Goal: Check status

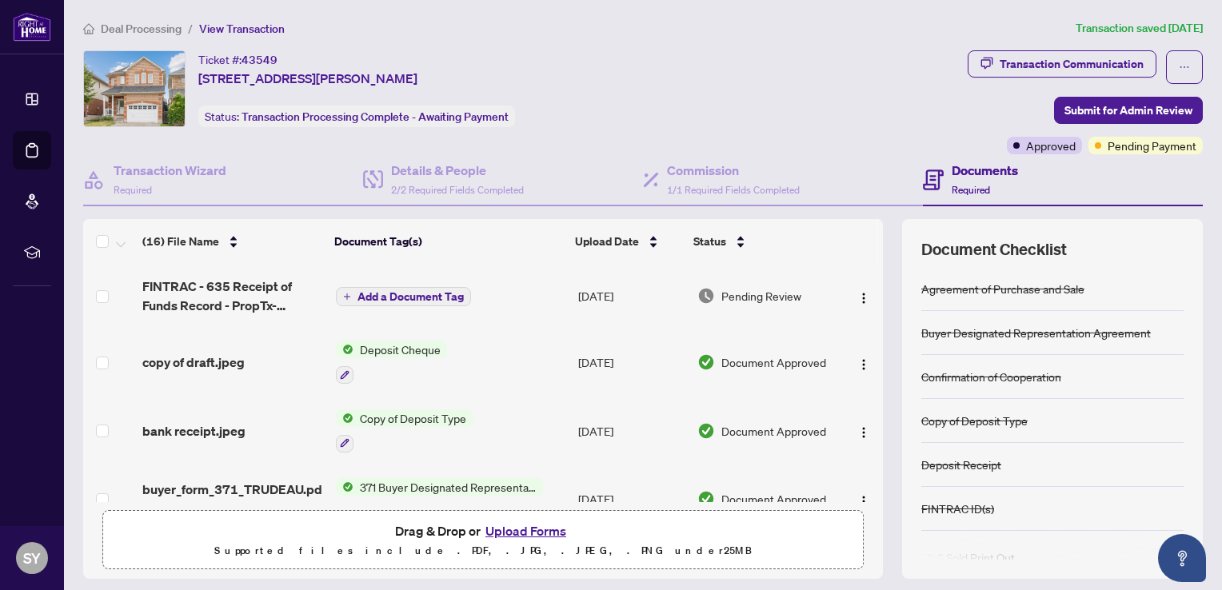
scroll to position [278, 0]
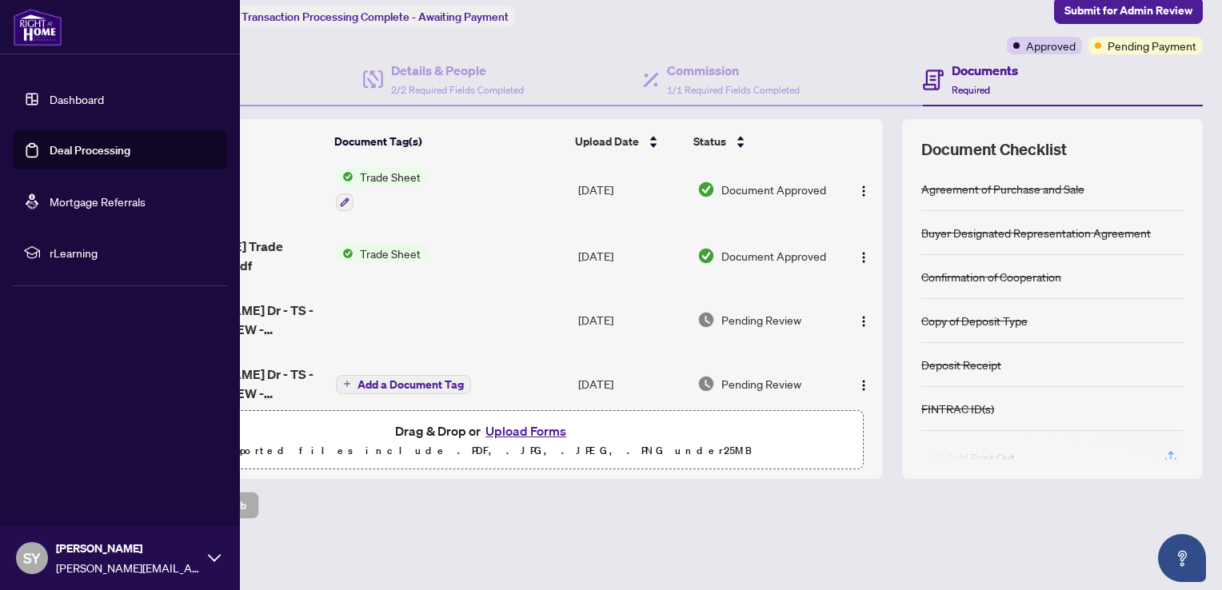
click at [84, 152] on link "Deal Processing" at bounding box center [90, 150] width 81 height 14
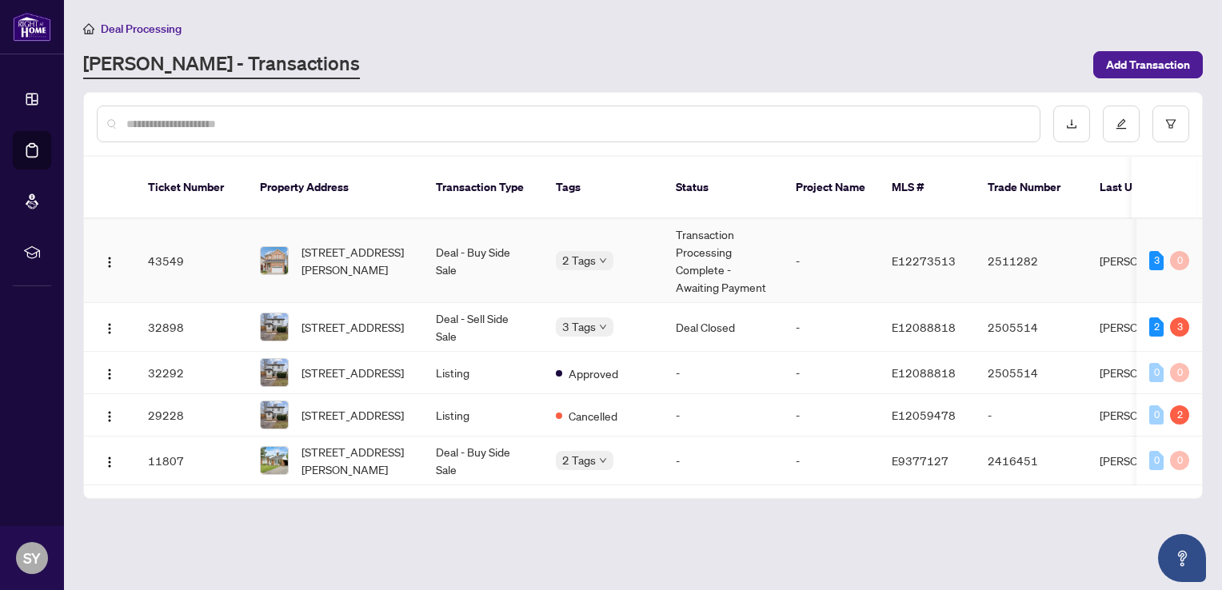
click at [777, 267] on td "Transaction Processing Complete - Awaiting Payment" at bounding box center [723, 261] width 120 height 84
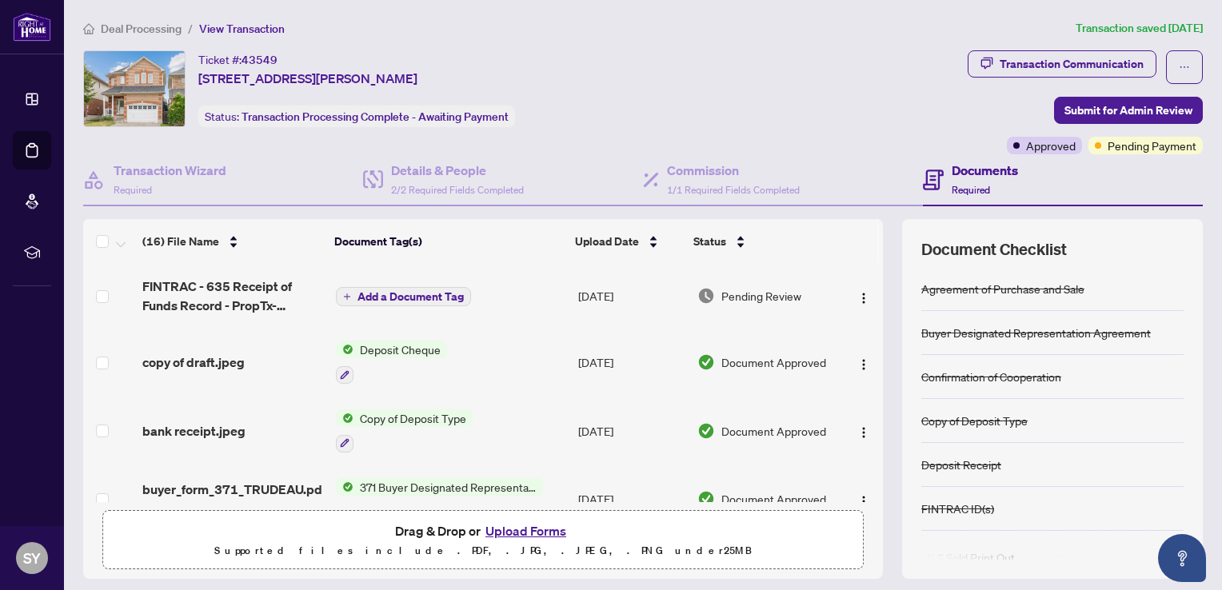
scroll to position [62, 0]
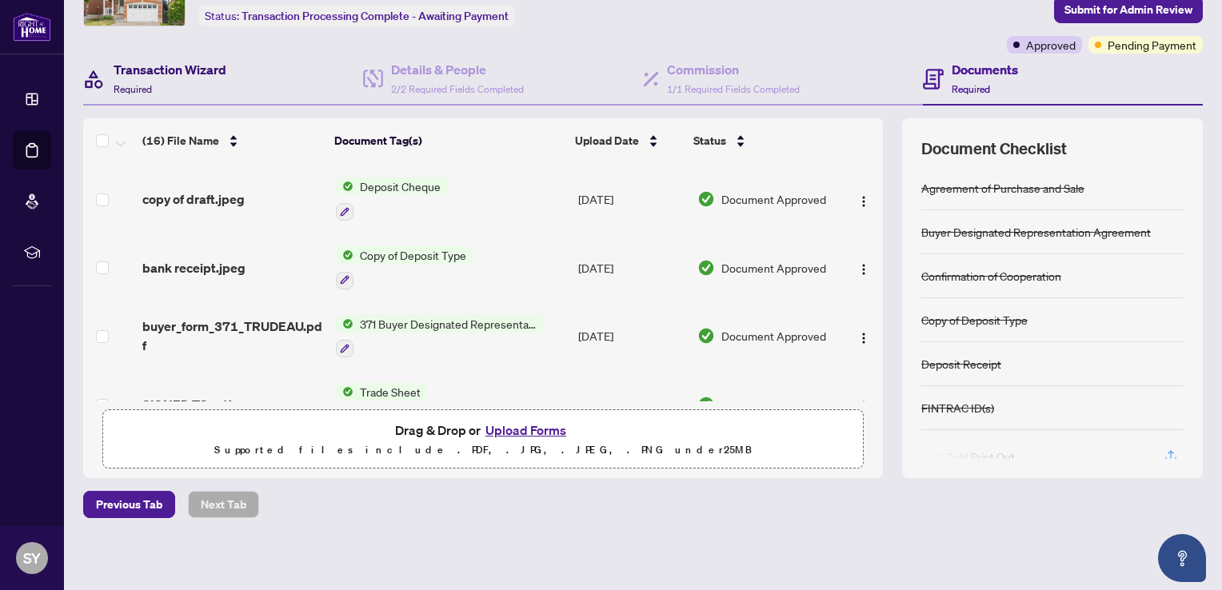
click at [143, 88] on span "Required" at bounding box center [133, 89] width 38 height 12
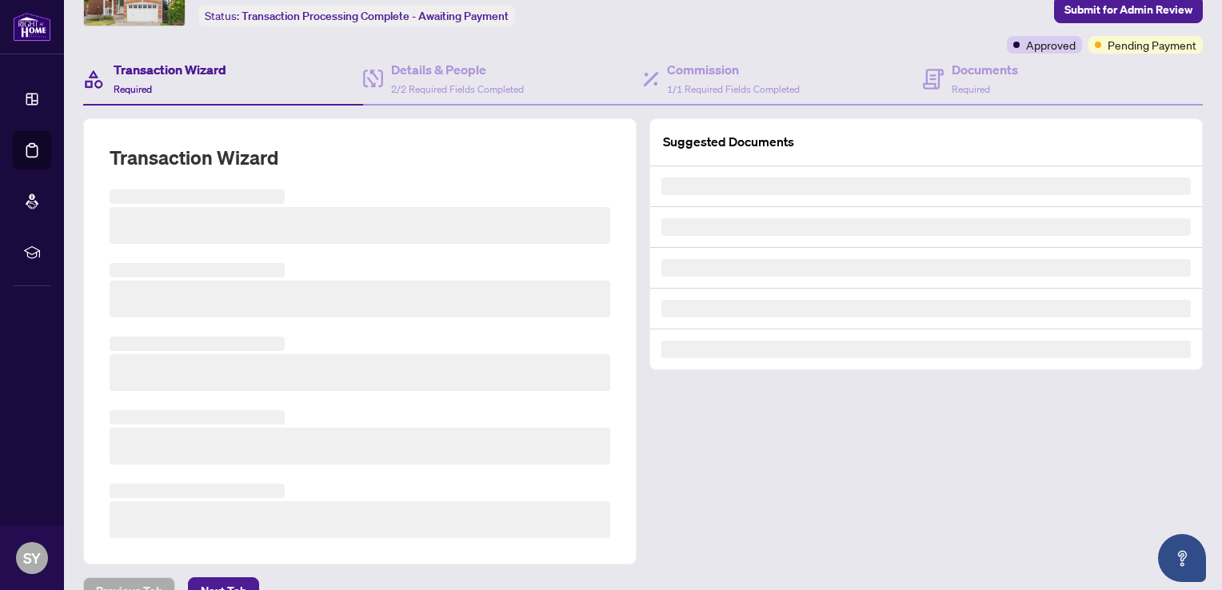
scroll to position [101, 0]
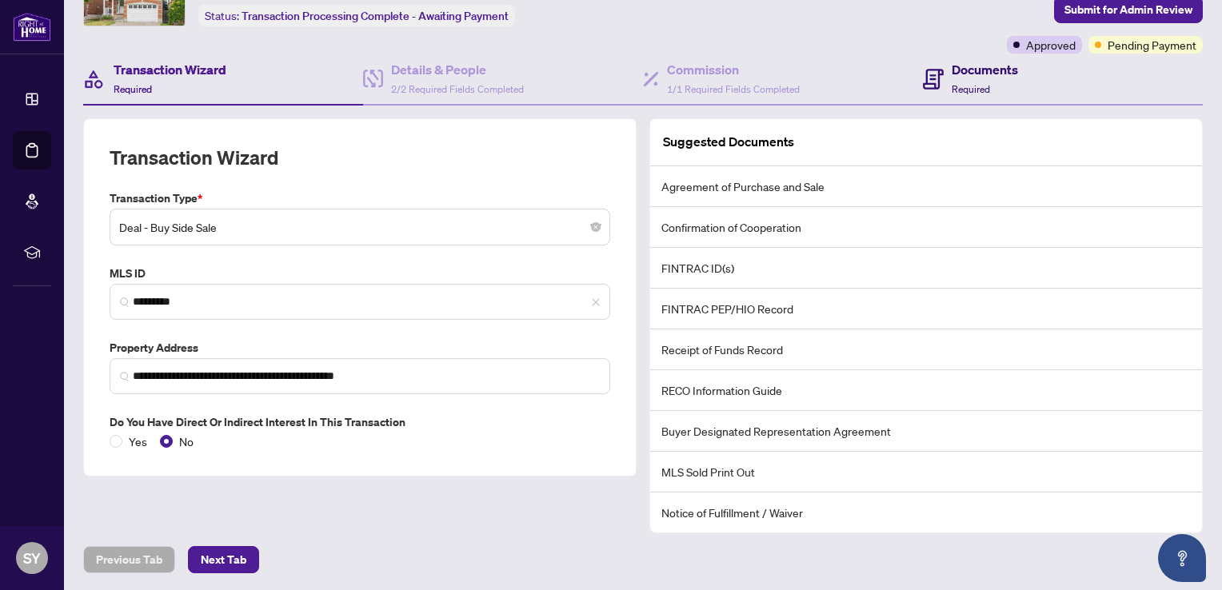
click at [963, 84] on span "Required" at bounding box center [971, 89] width 38 height 12
